Goal: Task Accomplishment & Management: Use online tool/utility

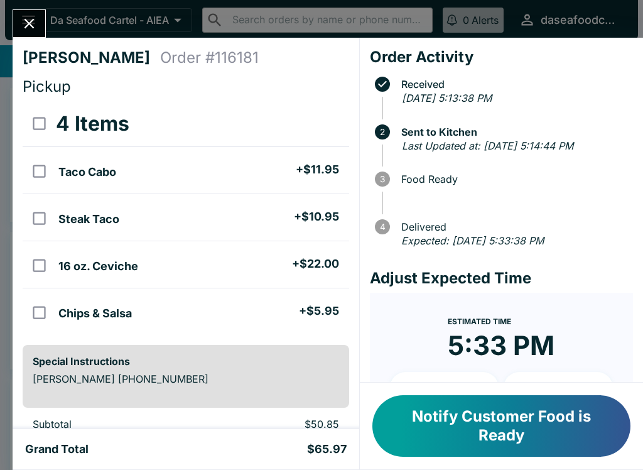
click at [40, 33] on button "Close" at bounding box center [29, 23] width 32 height 27
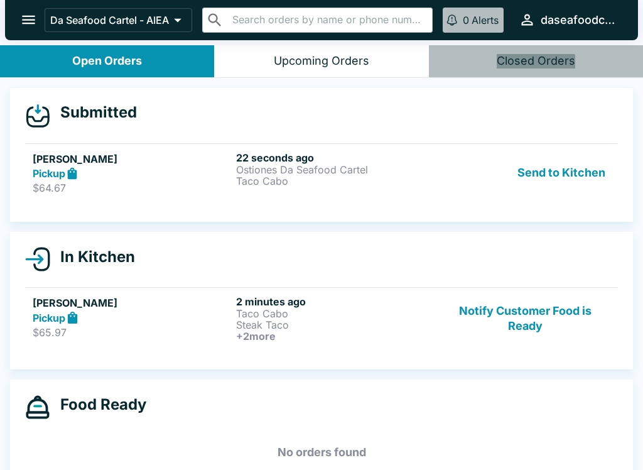
click at [579, 180] on button "Send to Kitchen" at bounding box center [562, 172] width 98 height 43
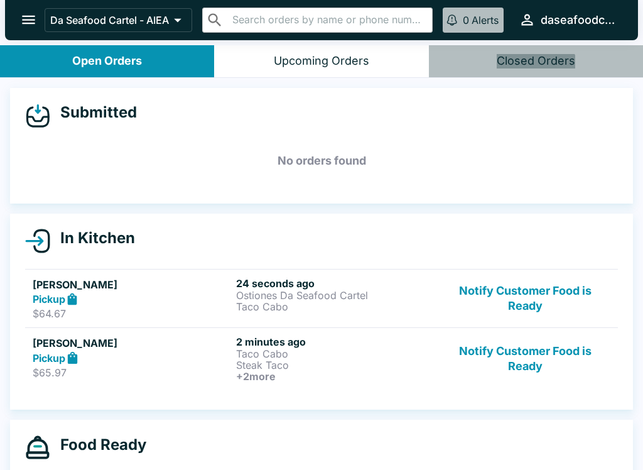
click at [150, 369] on p "$65.97" at bounding box center [132, 372] width 199 height 13
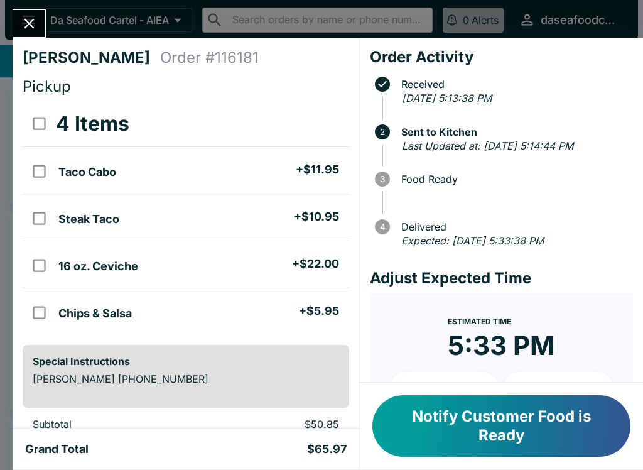
click at [26, 18] on icon "Close" at bounding box center [29, 23] width 17 height 17
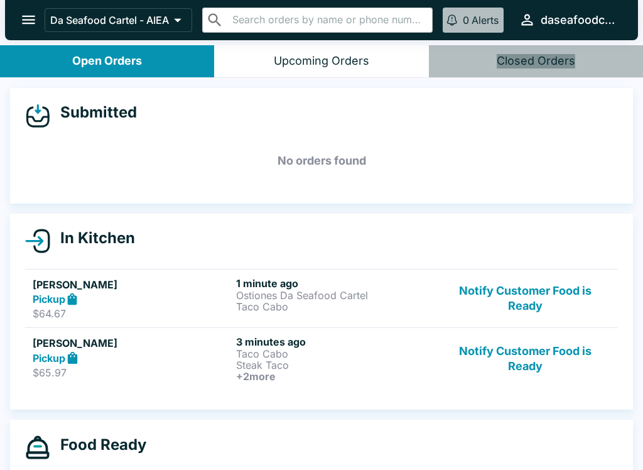
click at [146, 307] on p "$64.67" at bounding box center [132, 313] width 199 height 13
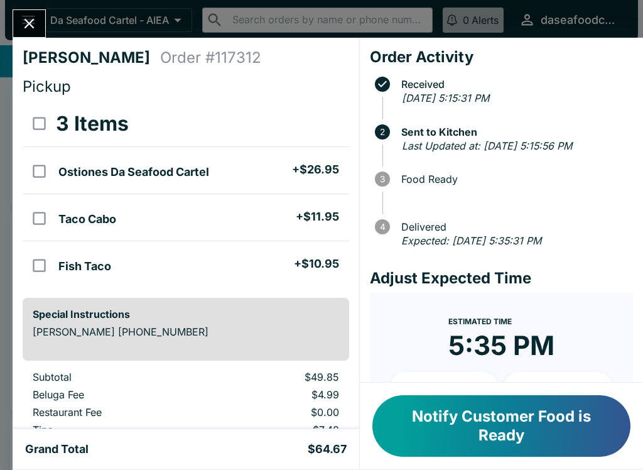
click at [27, 24] on icon "Close" at bounding box center [29, 23] width 17 height 17
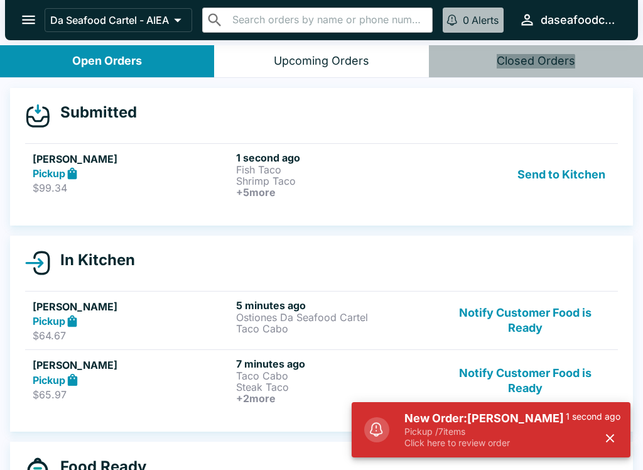
click at [336, 185] on p "Shrimp Taco" at bounding box center [335, 180] width 199 height 11
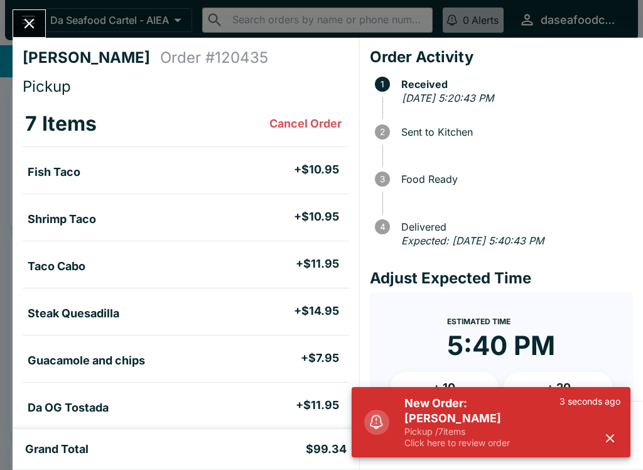
click at [613, 438] on icon "button" at bounding box center [610, 438] width 14 height 14
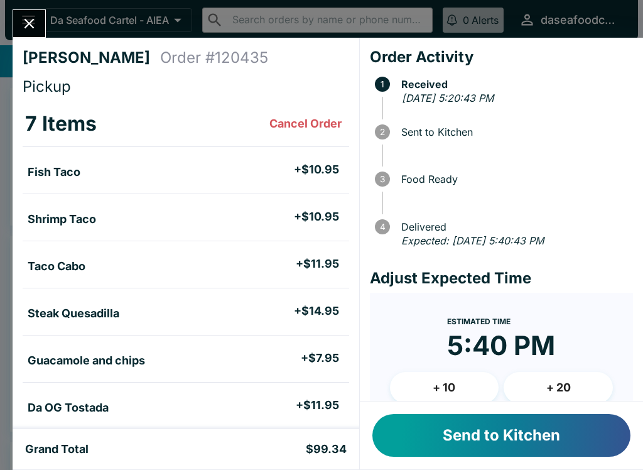
click at [516, 424] on button "Send to Kitchen" at bounding box center [502, 435] width 258 height 43
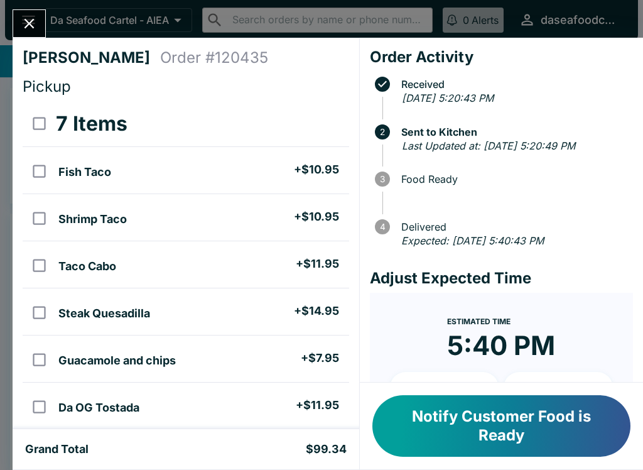
click at [23, 6] on div "[PERSON_NAME] Order # 120435 Pickup 7 Items Fish Taco + $10.95 Shrimp Taco + $1…" at bounding box center [321, 235] width 643 height 470
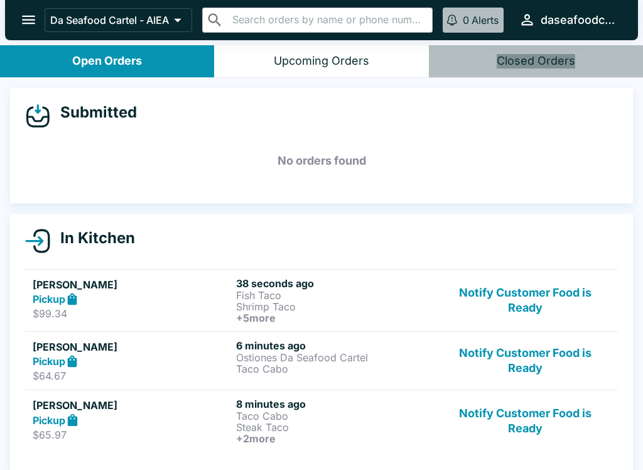
click at [162, 290] on h5 "[PERSON_NAME]" at bounding box center [132, 284] width 199 height 15
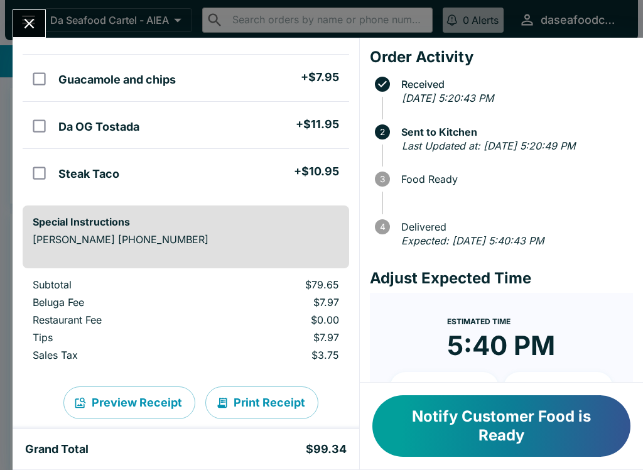
scroll to position [282, 0]
click at [23, 23] on icon "Close" at bounding box center [29, 23] width 17 height 17
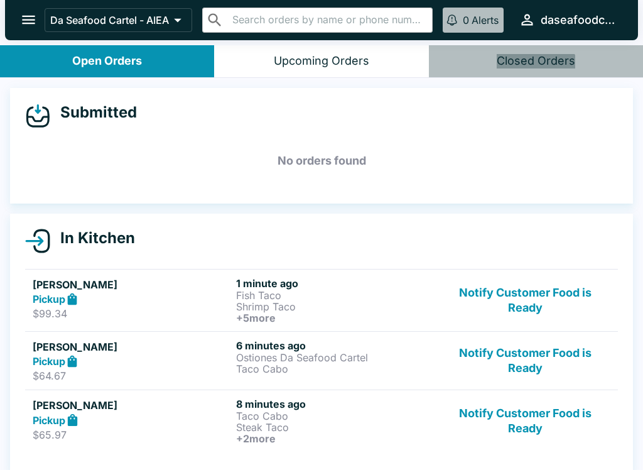
click at [520, 416] on button "Notify Customer Food is Ready" at bounding box center [525, 421] width 170 height 46
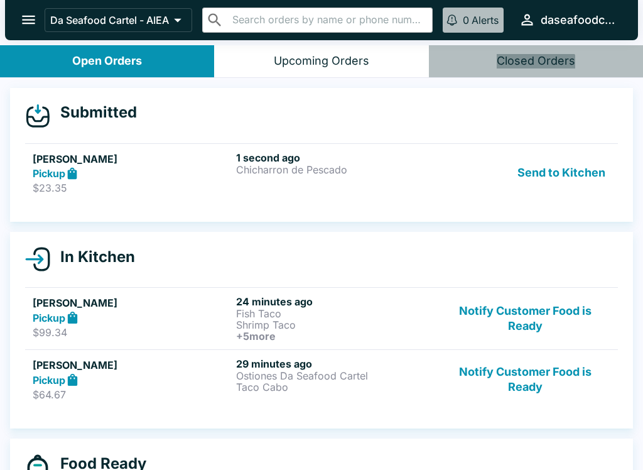
click at [574, 161] on button "Send to Kitchen" at bounding box center [562, 172] width 98 height 43
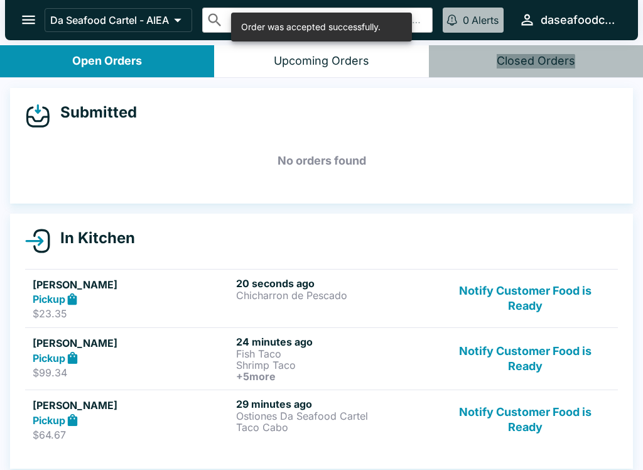
click at [275, 305] on div "20 seconds ago Chicharron de Pescado" at bounding box center [335, 298] width 199 height 43
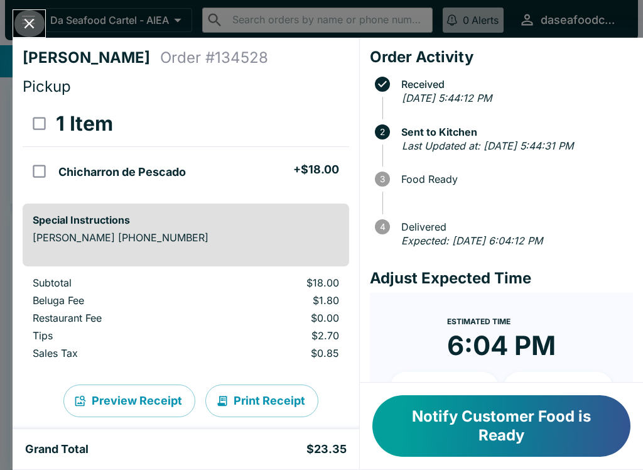
click at [31, 33] on button "Close" at bounding box center [29, 23] width 32 height 27
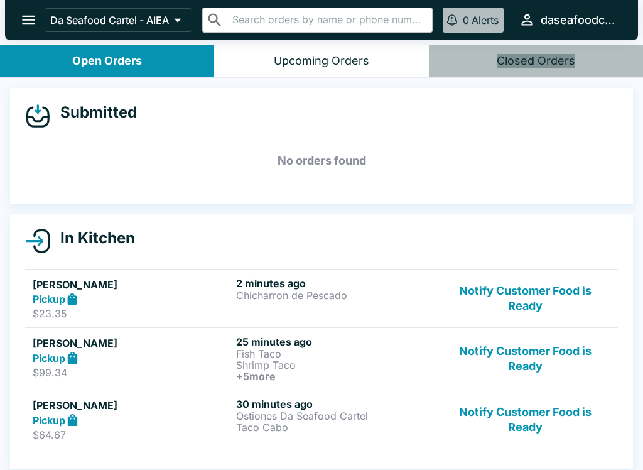
click at [534, 295] on button "Notify Customer Food is Ready" at bounding box center [525, 298] width 170 height 43
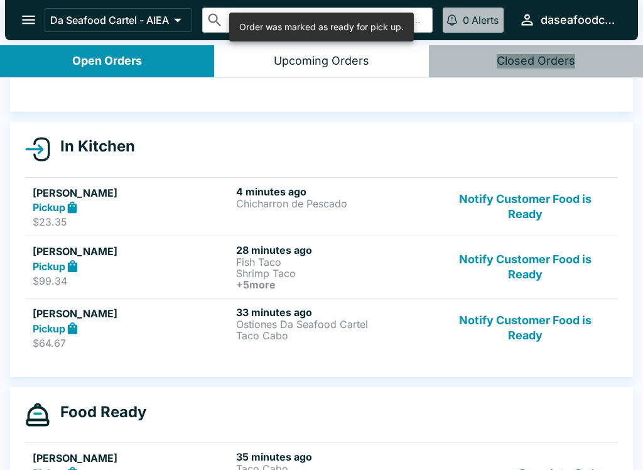
scroll to position [94, 0]
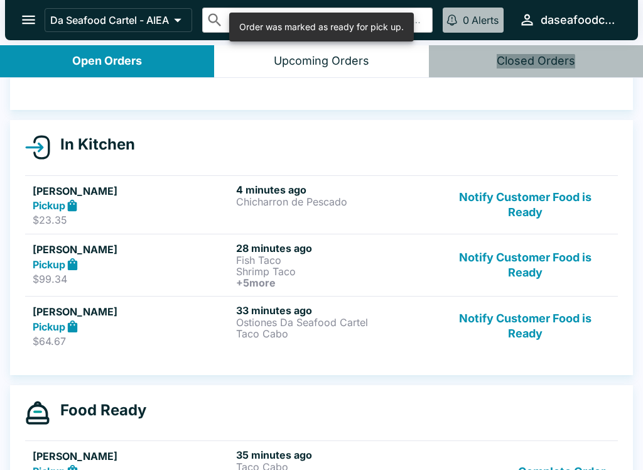
click at [540, 266] on button "Notify Customer Food is Ready" at bounding box center [525, 265] width 170 height 46
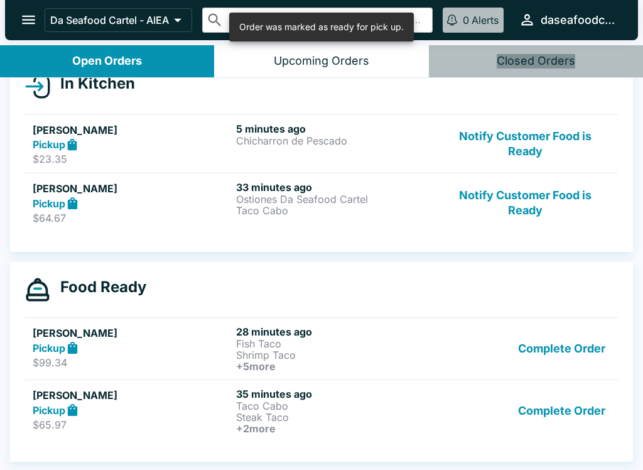
click at [581, 351] on button "Complete Order" at bounding box center [561, 348] width 97 height 46
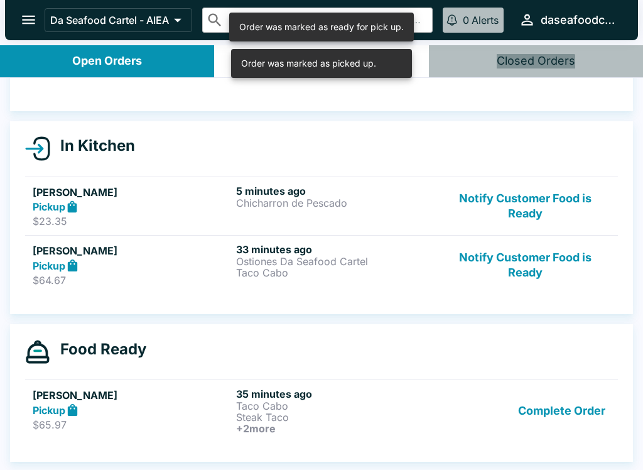
click at [583, 409] on button "Complete Order" at bounding box center [561, 411] width 97 height 46
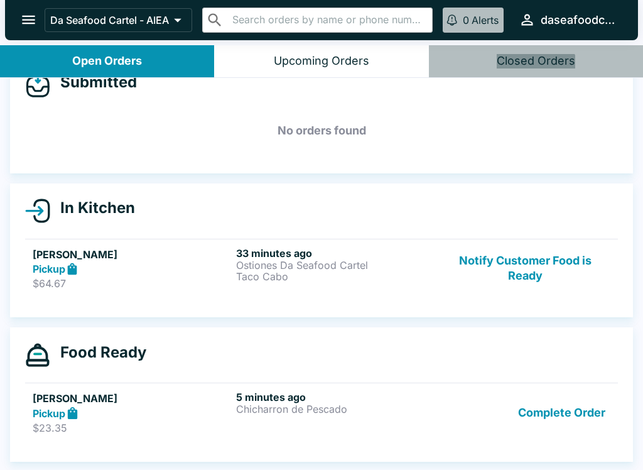
scroll to position [30, 0]
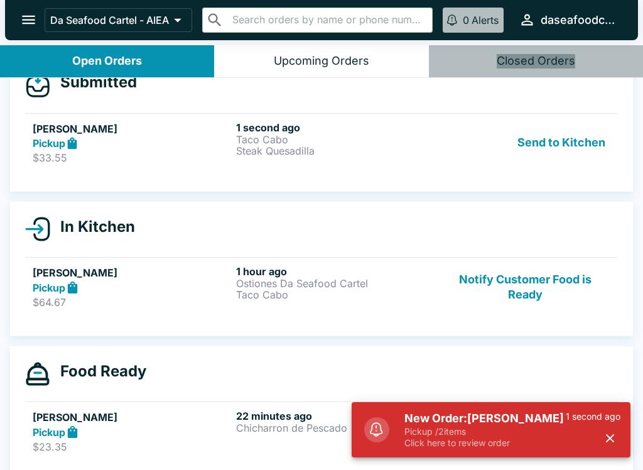
click at [328, 146] on p "Steak Quesadilla" at bounding box center [335, 150] width 199 height 11
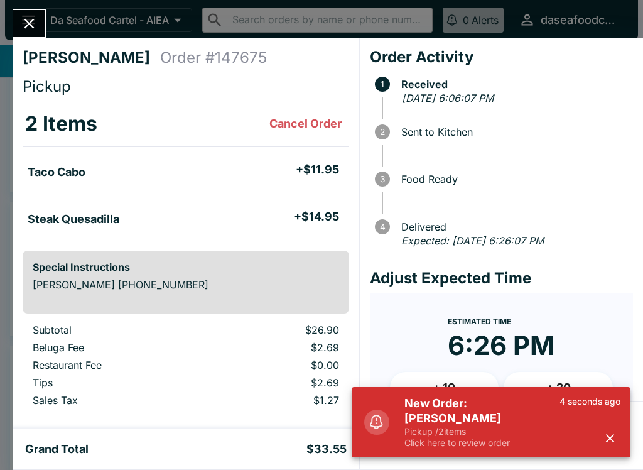
click at [615, 439] on icon "button" at bounding box center [610, 438] width 14 height 14
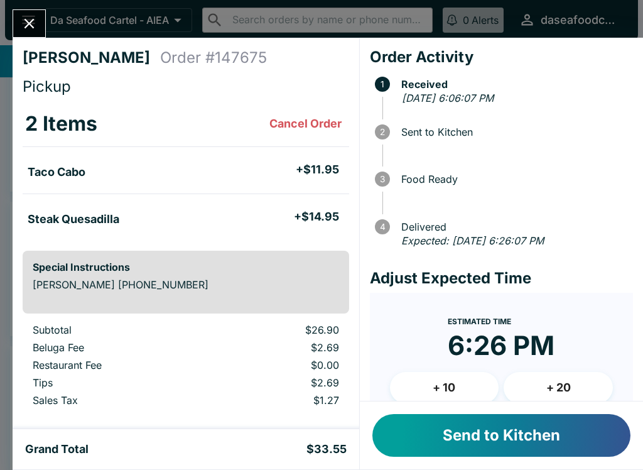
click at [516, 451] on button "Send to Kitchen" at bounding box center [502, 435] width 258 height 43
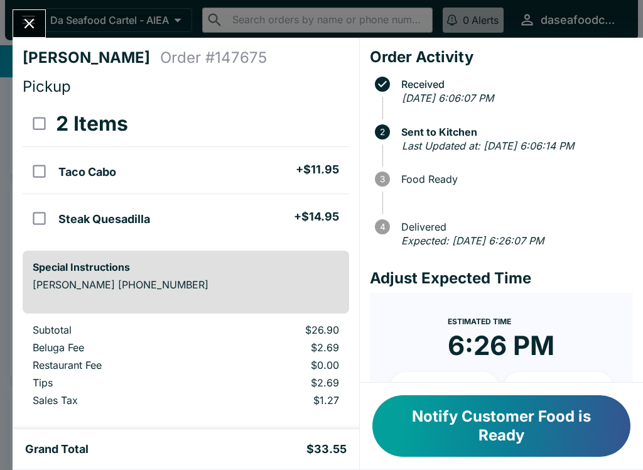
click at [32, 23] on icon "Close" at bounding box center [29, 23] width 17 height 17
